Goal: Check status: Check status

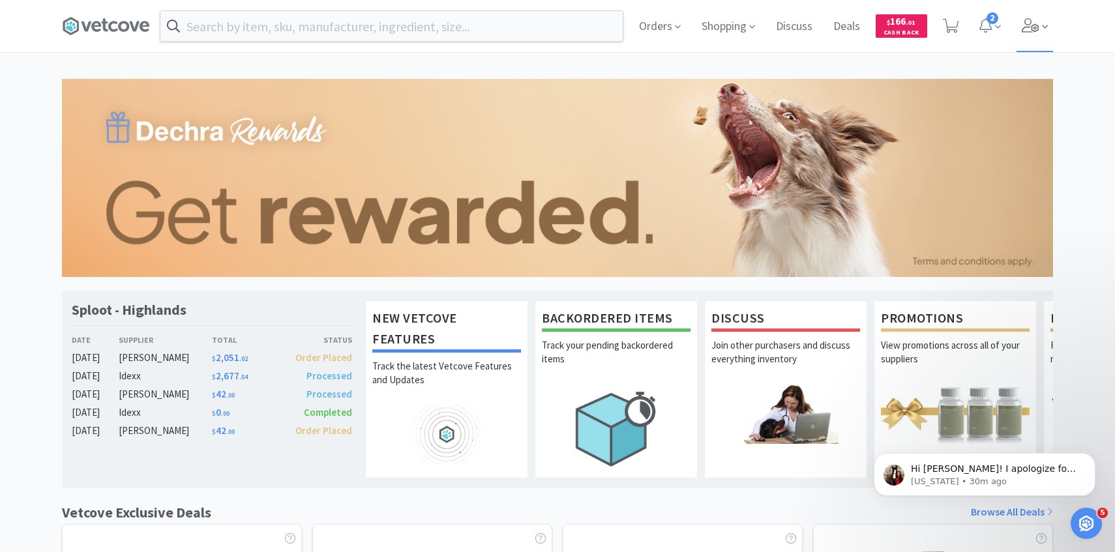
click at [1028, 35] on span at bounding box center [1034, 26] width 37 height 52
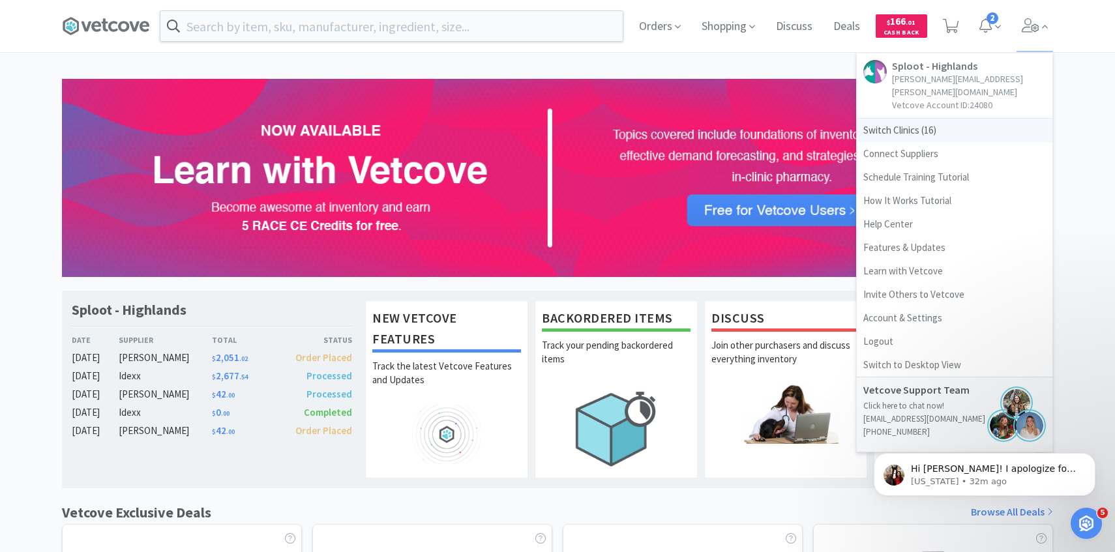
click at [946, 119] on span "Switch Clinics ( 16 )" at bounding box center [955, 130] width 196 height 23
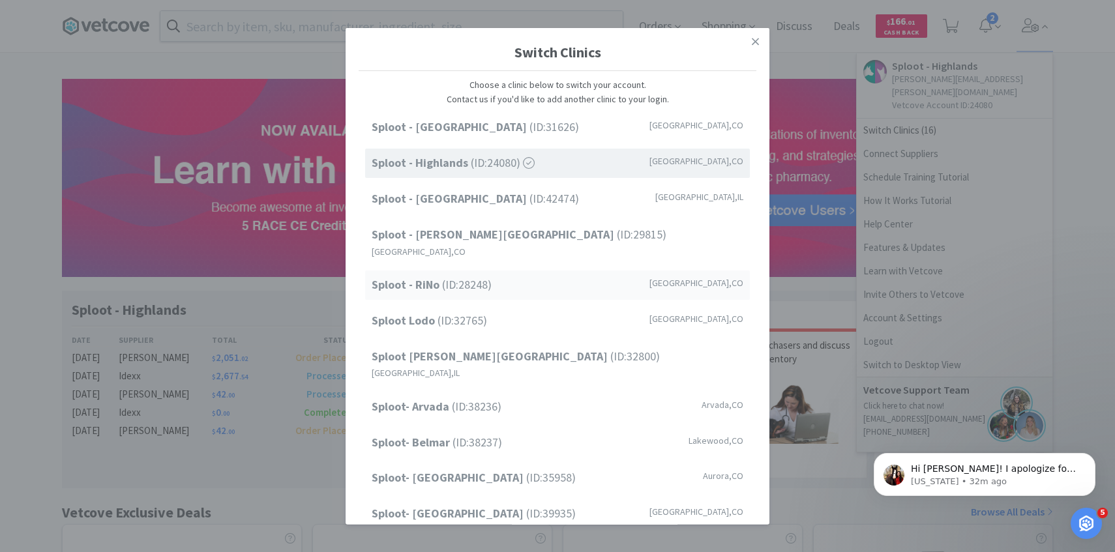
scroll to position [166, 0]
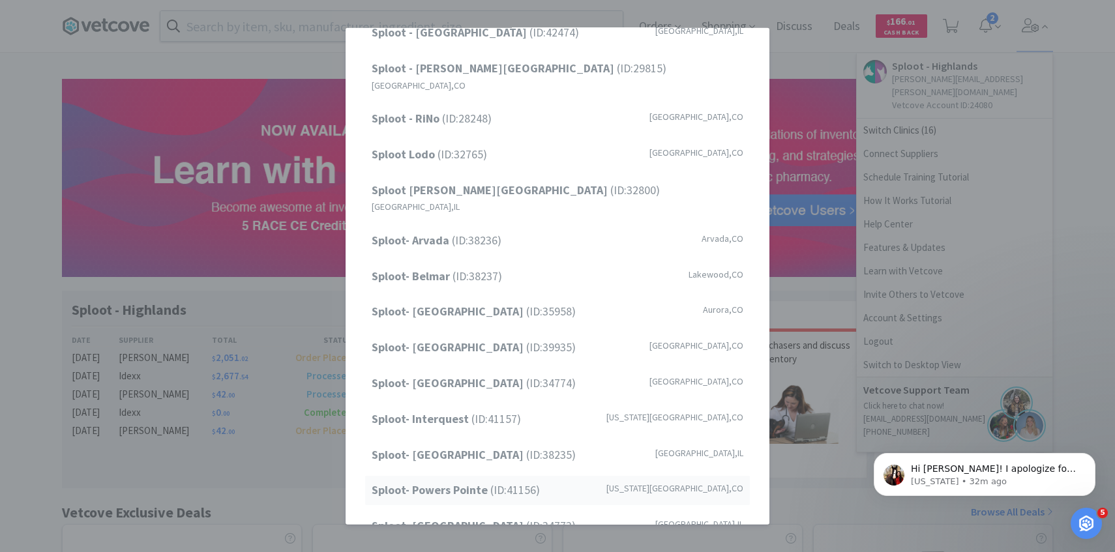
click at [469, 482] on strong "Sploot- Powers Pointe" at bounding box center [431, 489] width 119 height 15
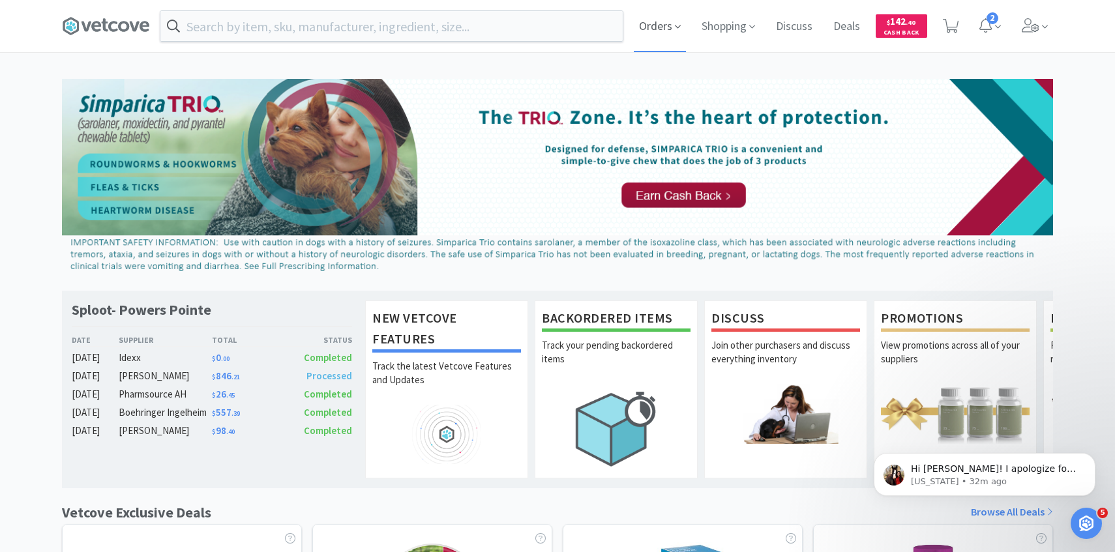
click at [666, 14] on span "Orders" at bounding box center [660, 26] width 52 height 52
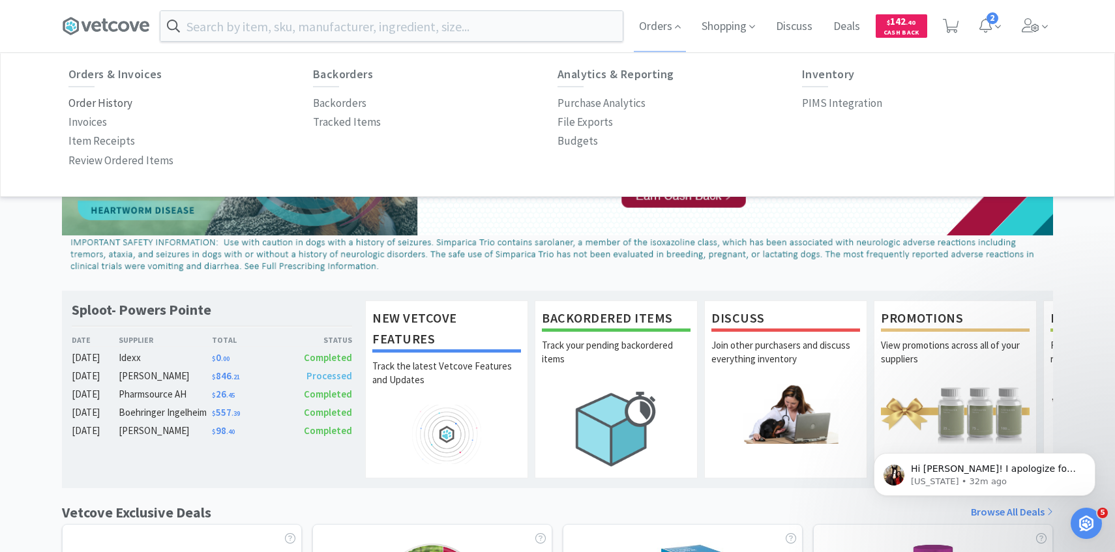
click at [130, 98] on p "Order History" at bounding box center [100, 104] width 64 height 18
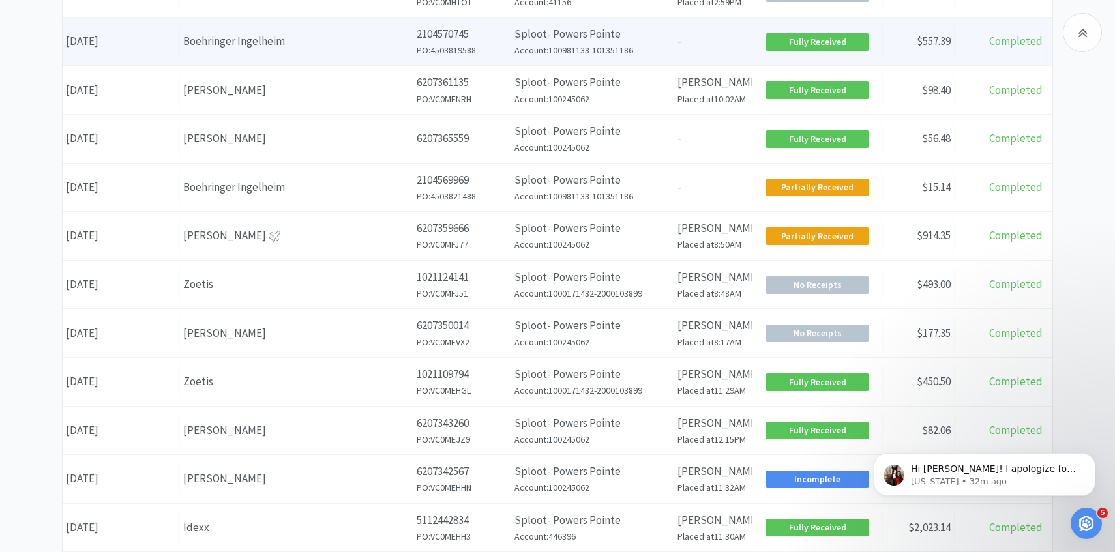
scroll to position [449, 0]
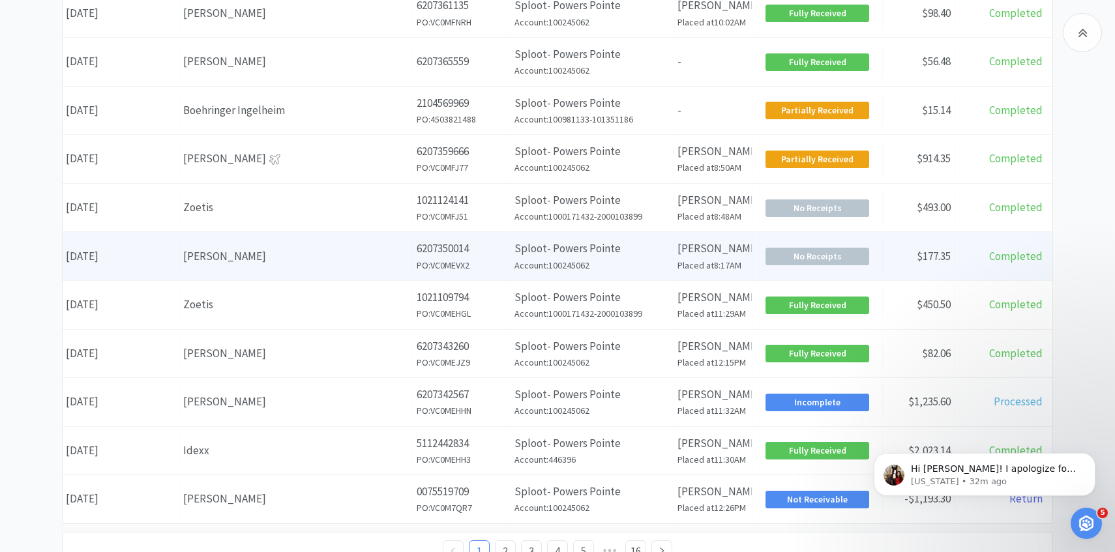
click at [225, 267] on div "Supplier Patterson" at bounding box center [296, 256] width 233 height 33
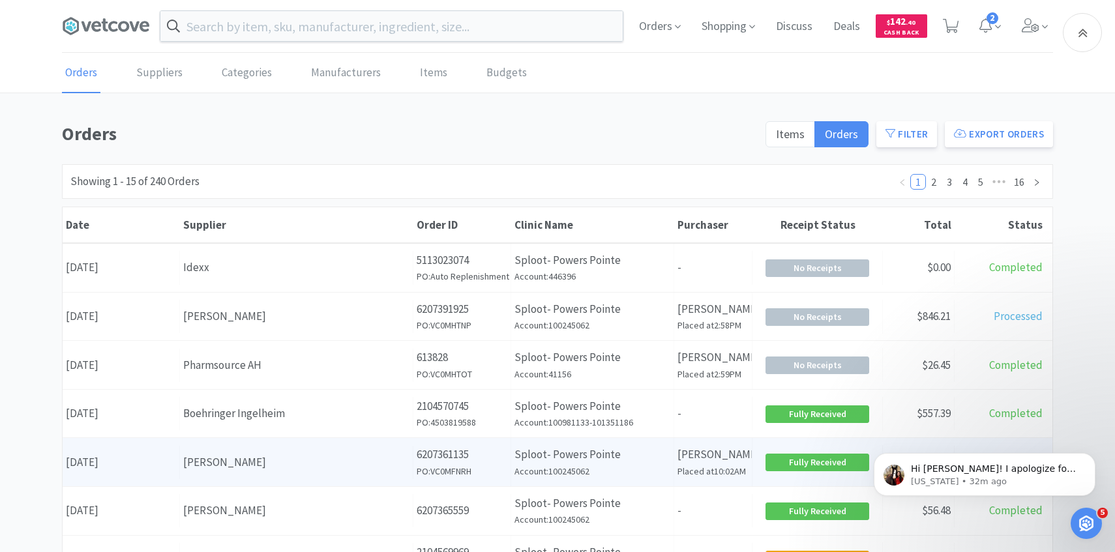
scroll to position [449, 0]
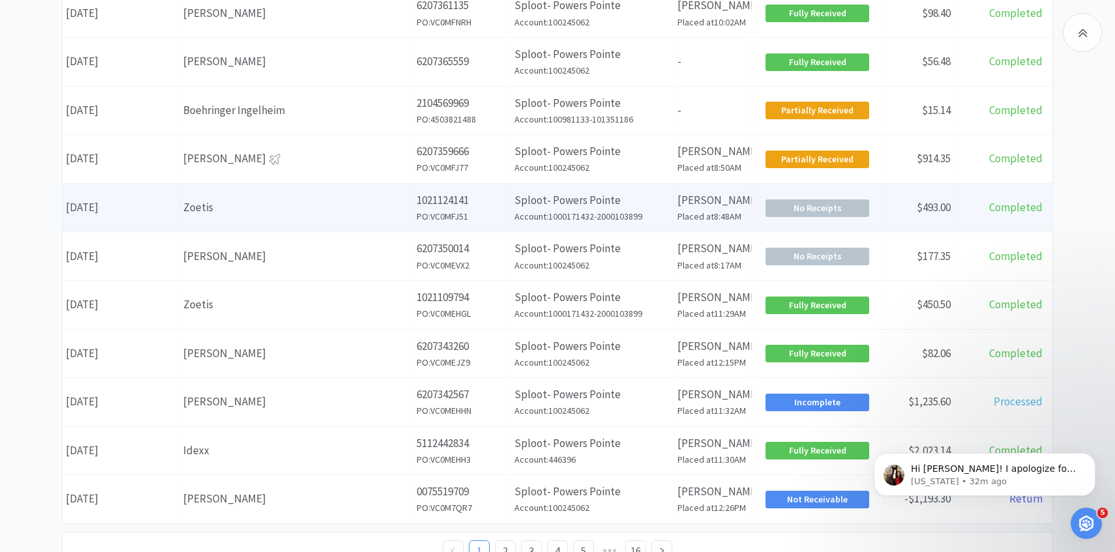
click at [314, 213] on div "Zoetis" at bounding box center [296, 208] width 226 height 18
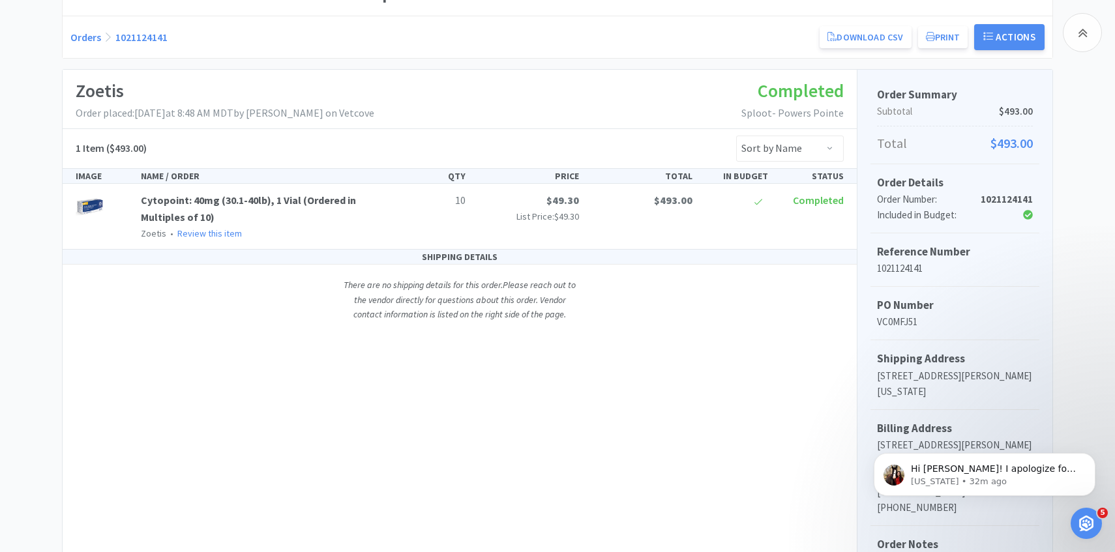
scroll to position [159, 0]
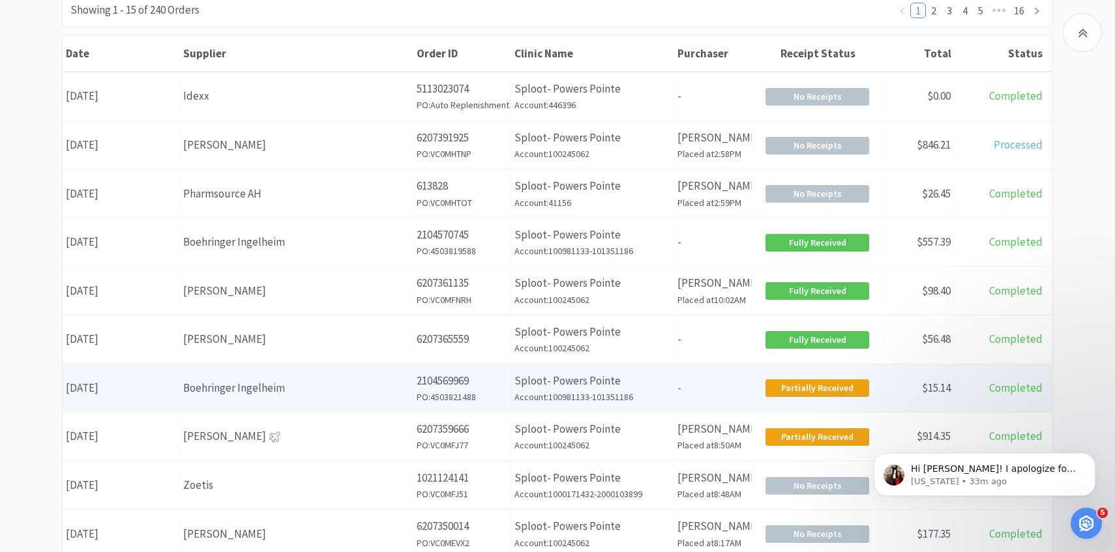
scroll to position [172, 0]
click at [429, 376] on p "2104569969" at bounding box center [462, 381] width 91 height 18
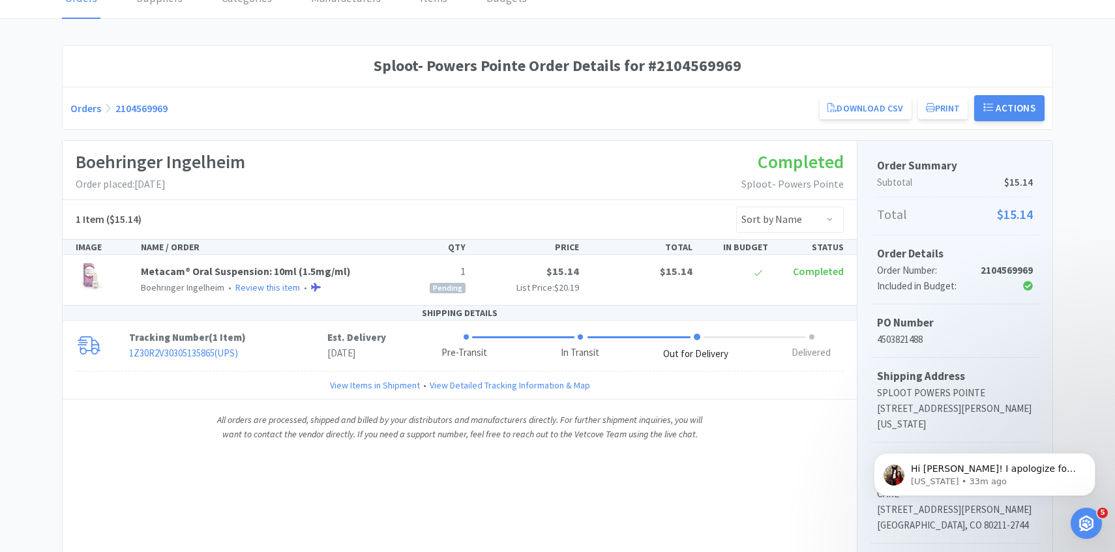
scroll to position [81, 0]
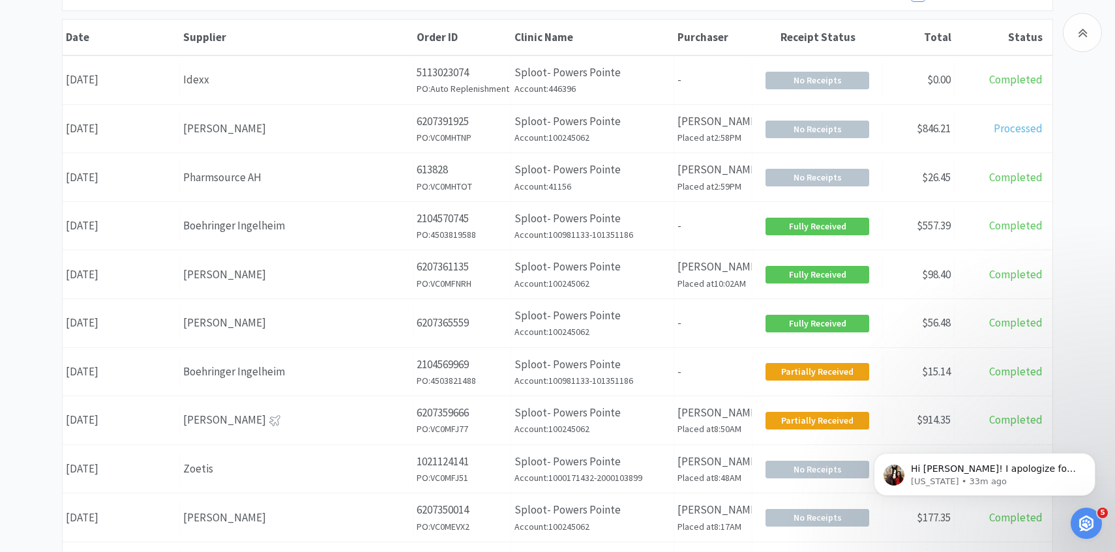
scroll to position [193, 0]
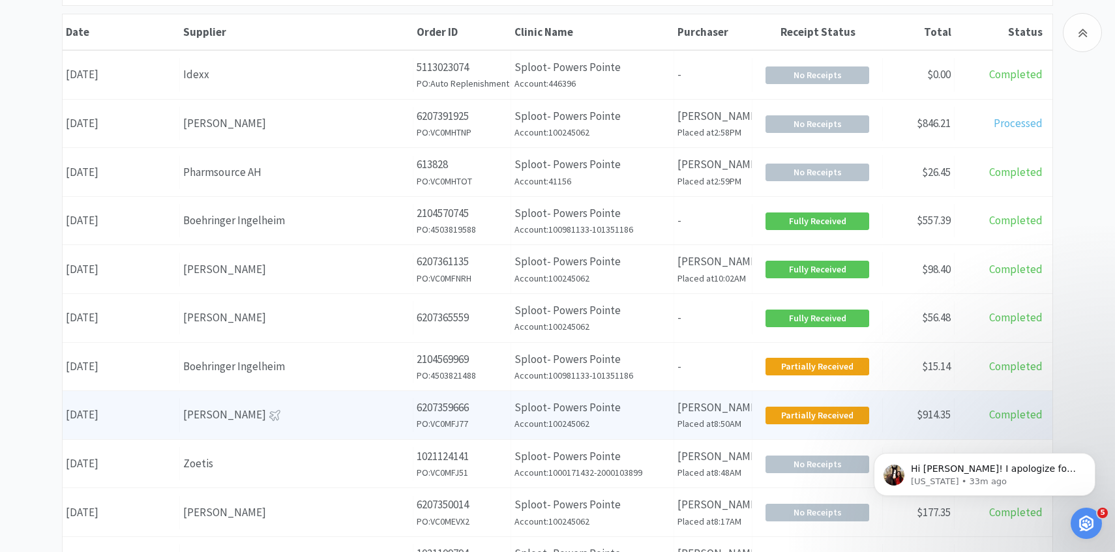
click at [439, 397] on div "Order ID 6207359666 PO: VC0MFJ77" at bounding box center [462, 415] width 98 height 48
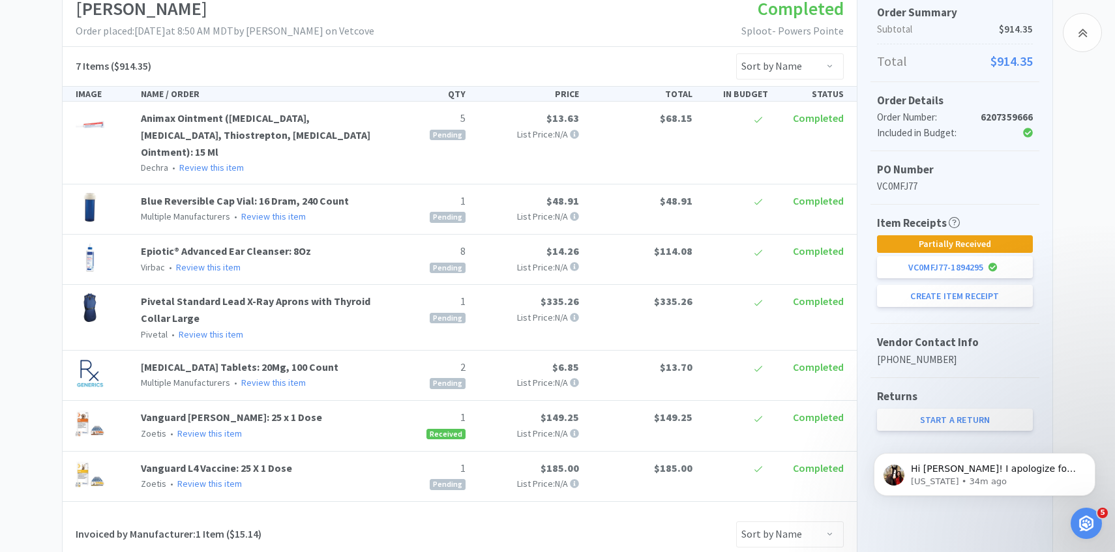
scroll to position [201, 0]
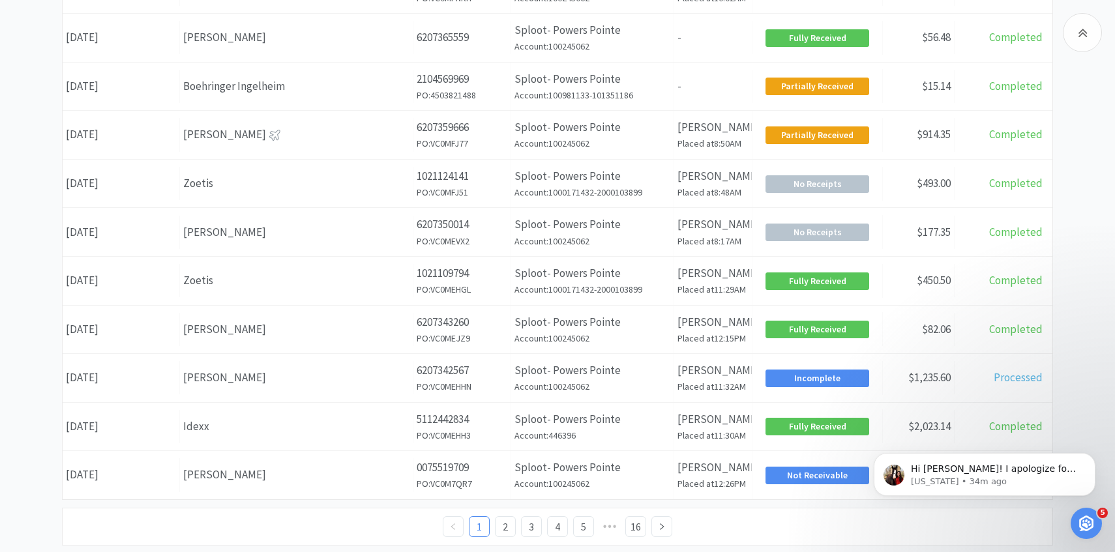
scroll to position [476, 0]
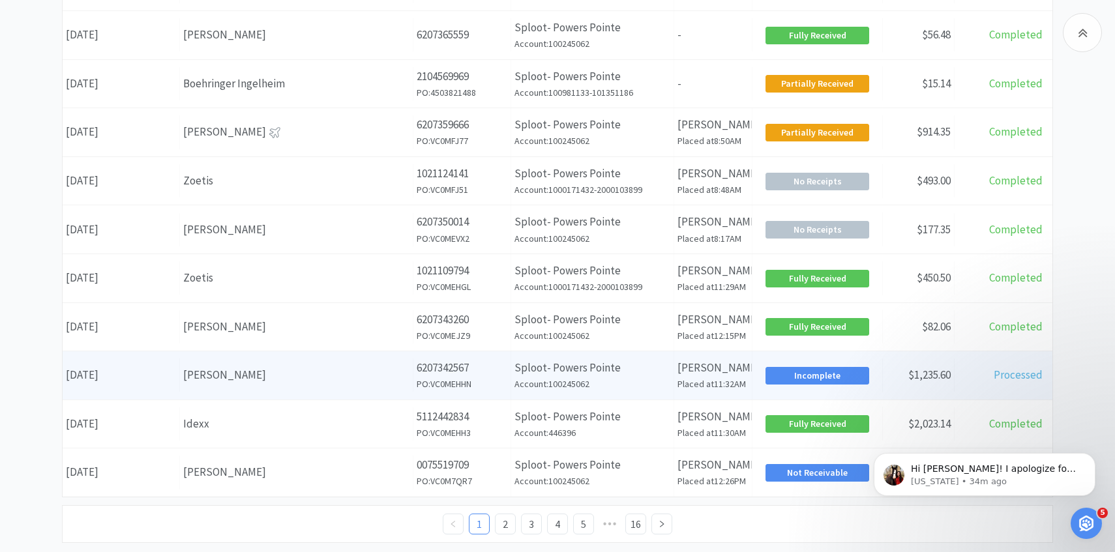
click at [487, 378] on h6 "PO: VC0MEHHN" at bounding box center [462, 384] width 91 height 14
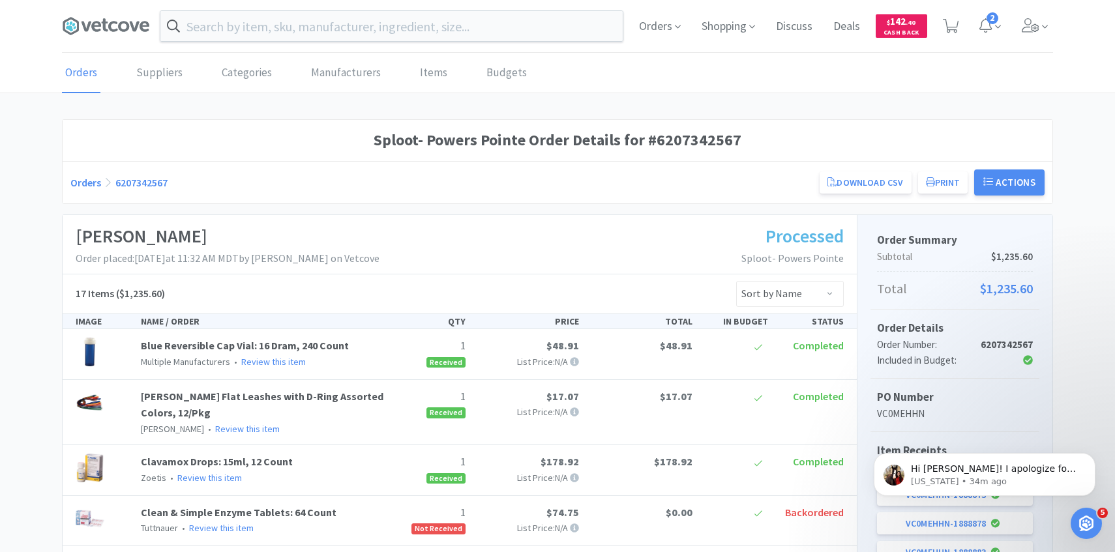
click at [1061, 37] on div "Orders Shopping Discuss Discuss Deals Deals $ 142 . 40 Cash Back 2" at bounding box center [557, 26] width 1115 height 53
click at [1008, 36] on div "Orders Shopping Discuss Discuss Deals Deals $ 142 . 40 Cash Back 2" at bounding box center [840, 26] width 424 height 52
click at [1024, 36] on span at bounding box center [1034, 26] width 37 height 52
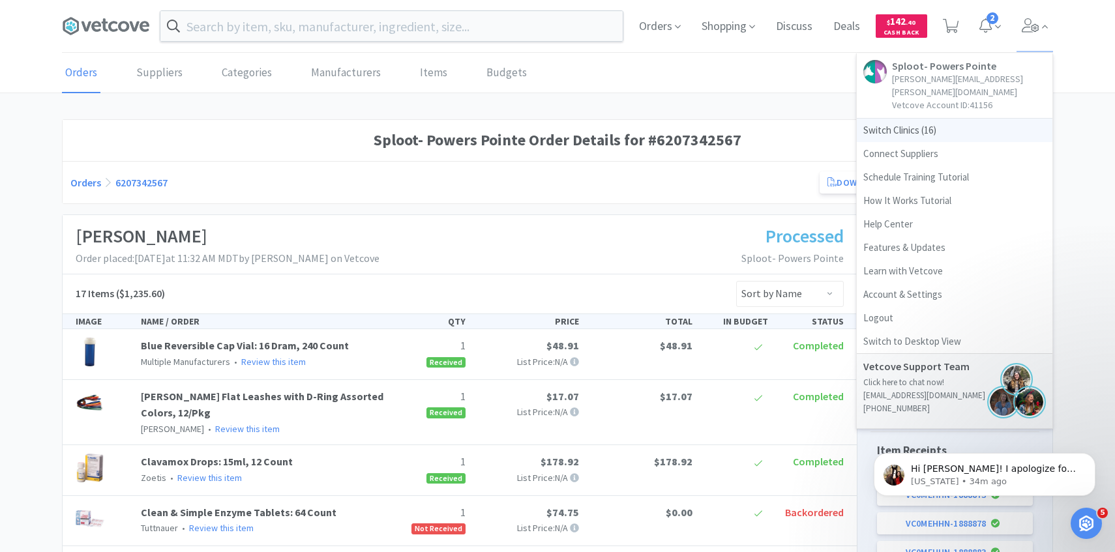
click at [935, 119] on span "Switch Clinics ( 16 )" at bounding box center [955, 130] width 196 height 23
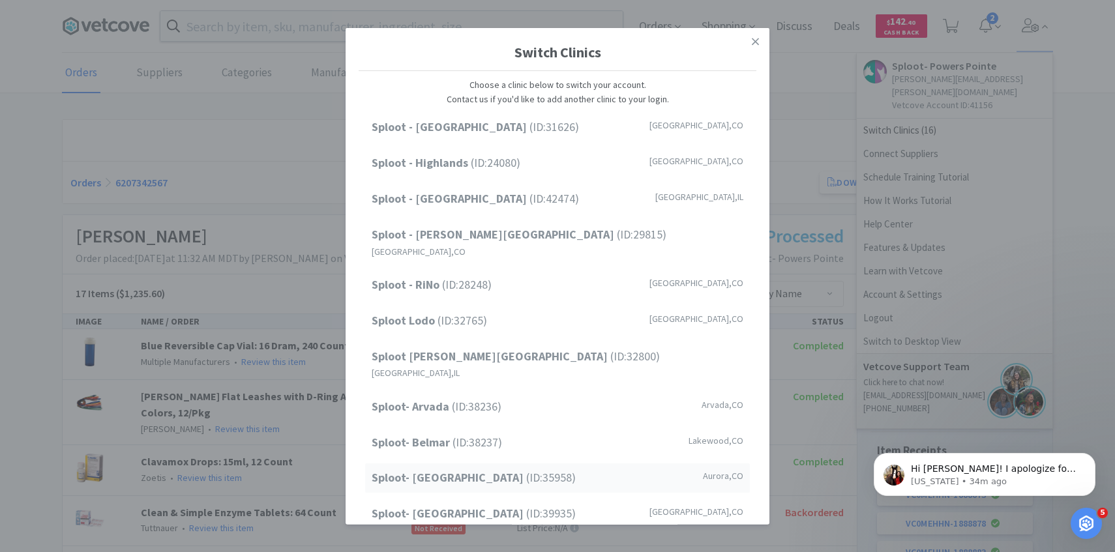
scroll to position [166, 0]
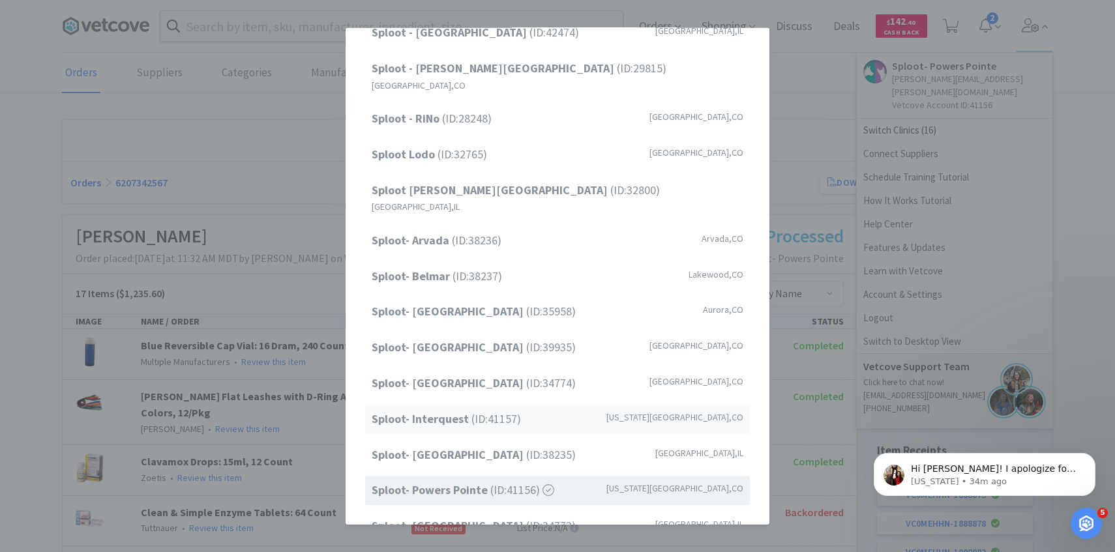
click at [531, 405] on div "Sploot- Interquest (ID: 41157 ) Colorado Springs , CO" at bounding box center [557, 419] width 385 height 29
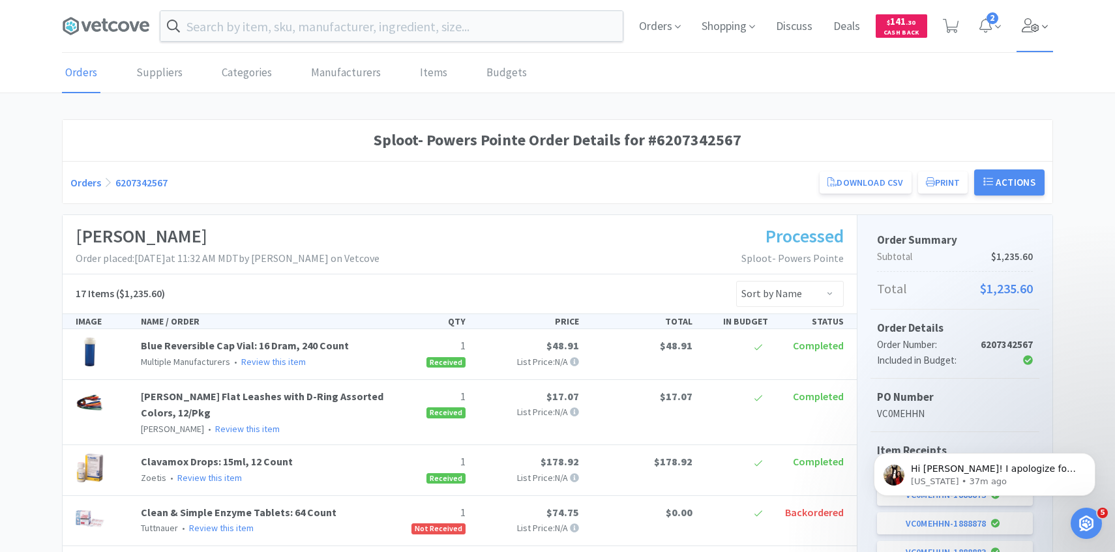
click at [1027, 38] on span at bounding box center [1034, 26] width 37 height 52
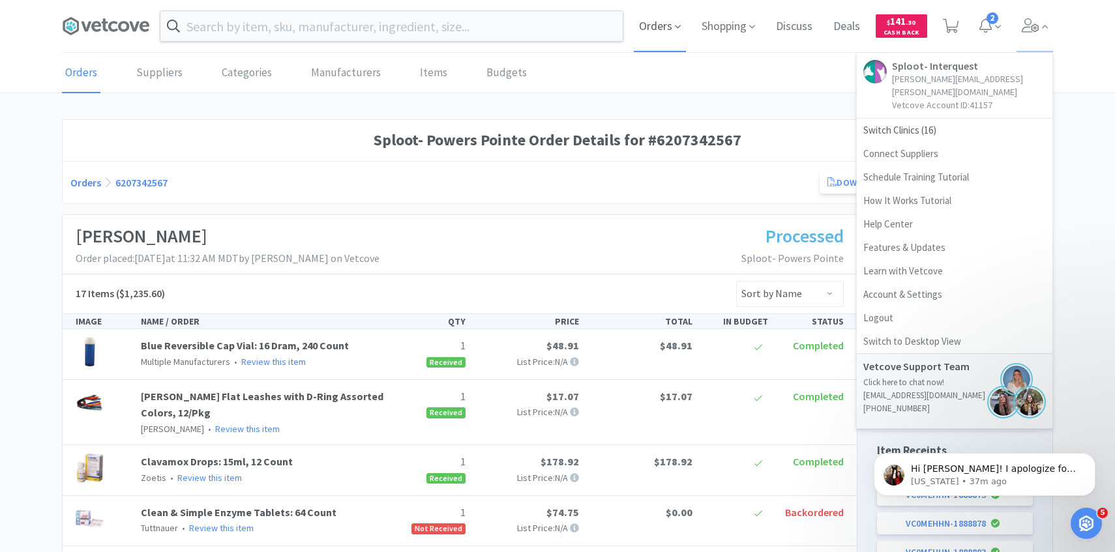
click at [667, 27] on span "Orders" at bounding box center [660, 26] width 52 height 52
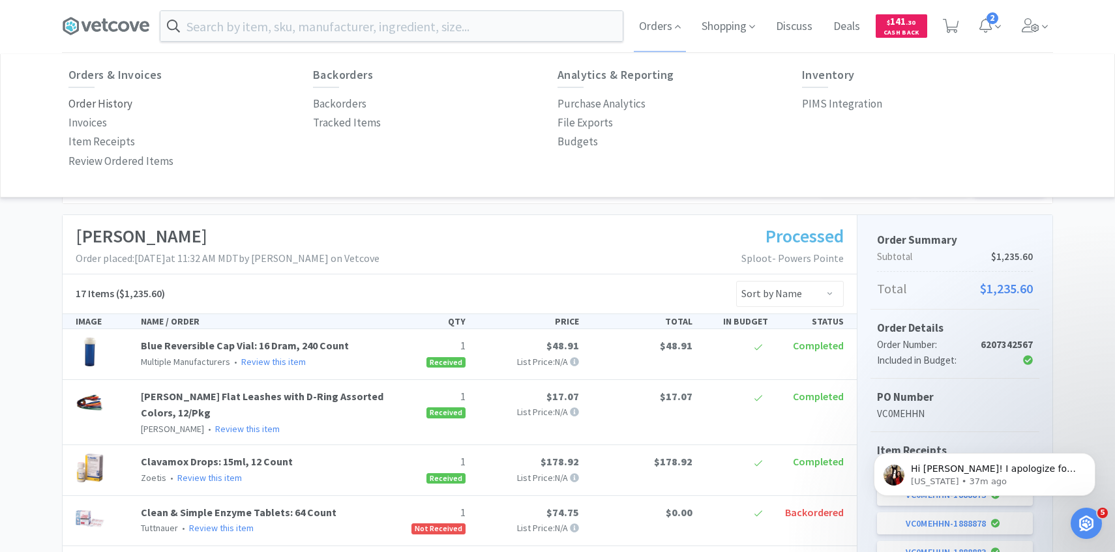
click at [123, 109] on p "Order History" at bounding box center [100, 104] width 64 height 18
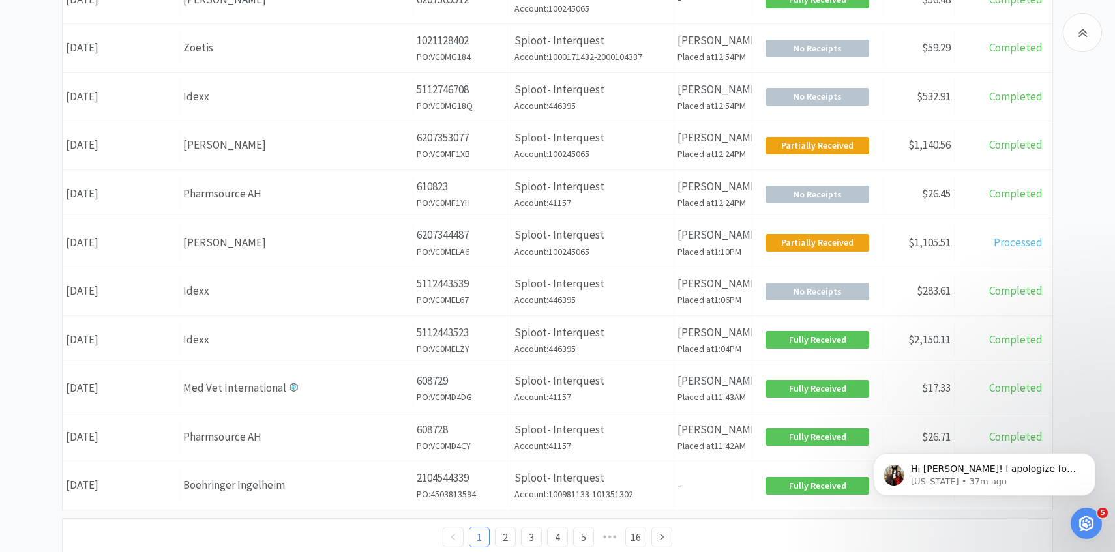
scroll to position [505, 0]
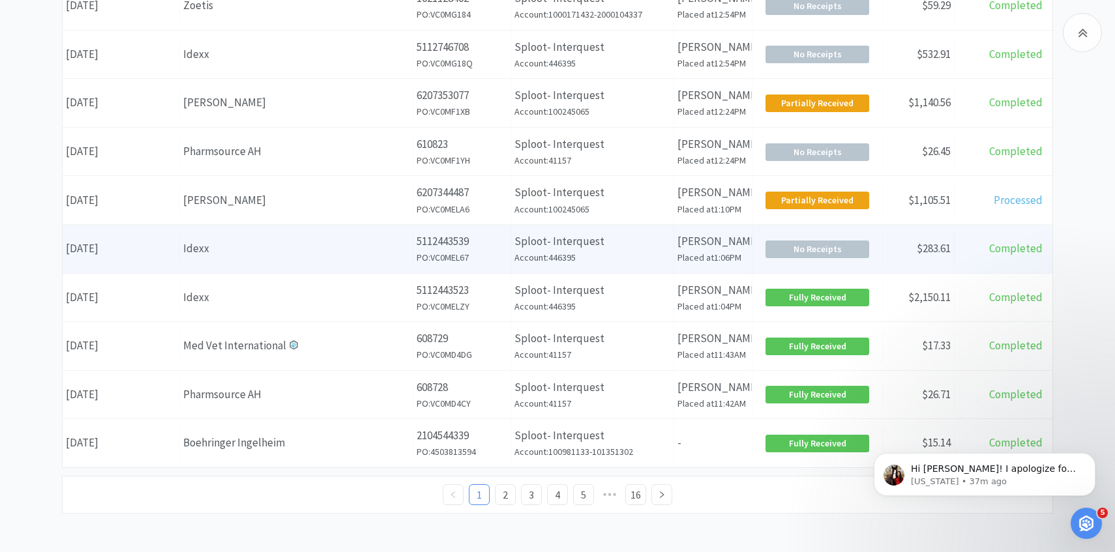
click at [495, 265] on div "Order ID 5112443539 PO: VC0MEL67" at bounding box center [462, 249] width 98 height 48
